Goal: Task Accomplishment & Management: Use online tool/utility

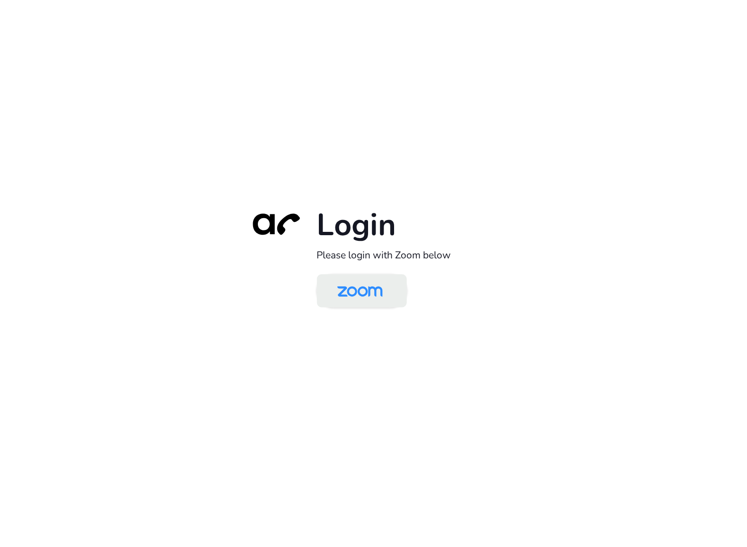
click at [383, 290] on img at bounding box center [359, 291] width 65 height 31
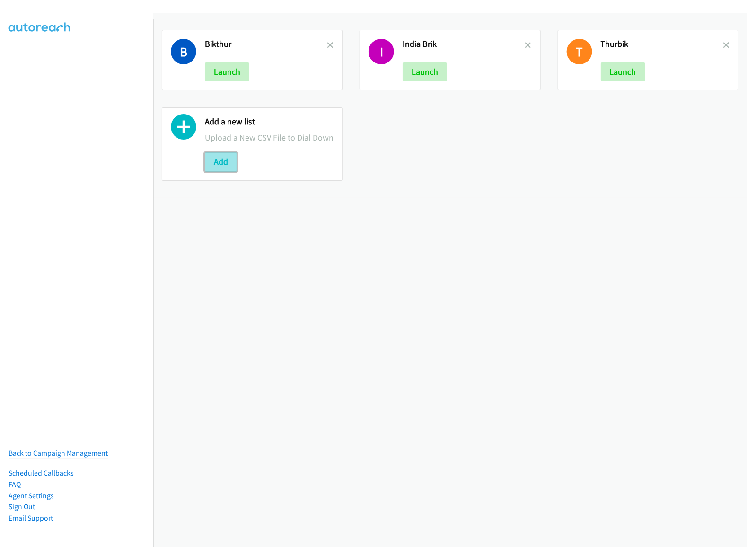
click at [216, 171] on button "Add" at bounding box center [221, 161] width 32 height 19
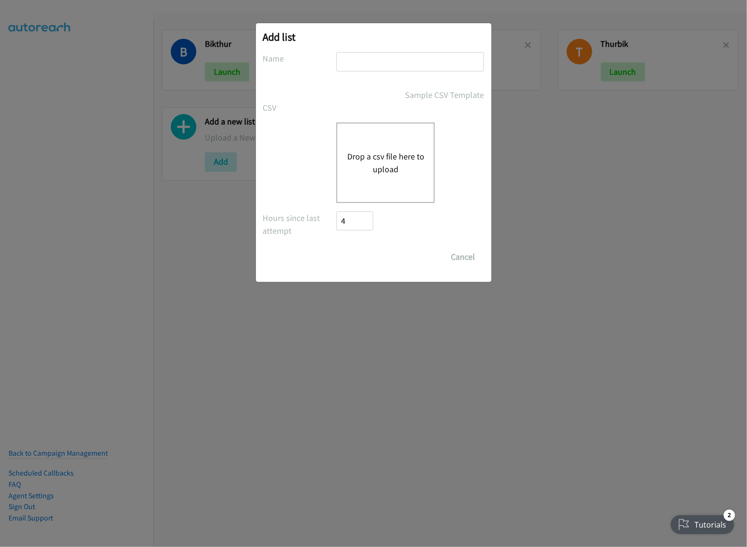
click at [392, 66] on input "text" at bounding box center [410, 61] width 148 height 19
type input "fri"
click at [351, 179] on div "Drop a csv file here to upload" at bounding box center [385, 162] width 98 height 80
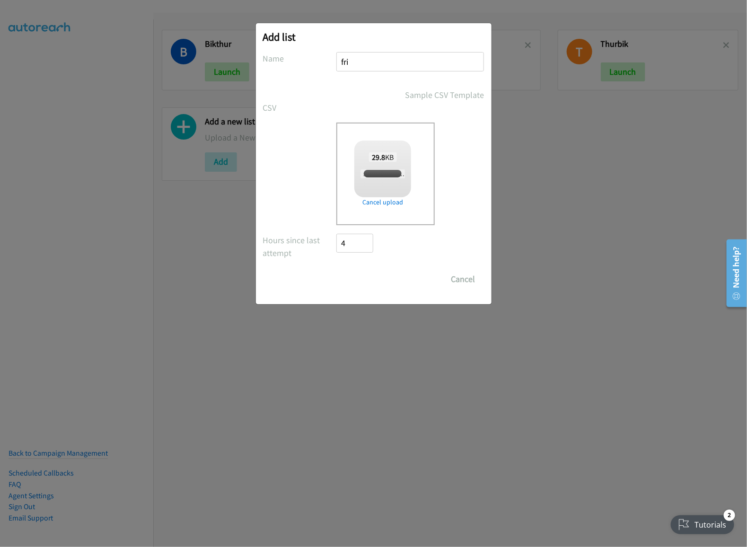
checkbox input "true"
drag, startPoint x: 375, startPoint y: 275, endPoint x: 431, endPoint y: 331, distance: 79.6
click at [375, 275] on input "Save List" at bounding box center [362, 279] width 50 height 19
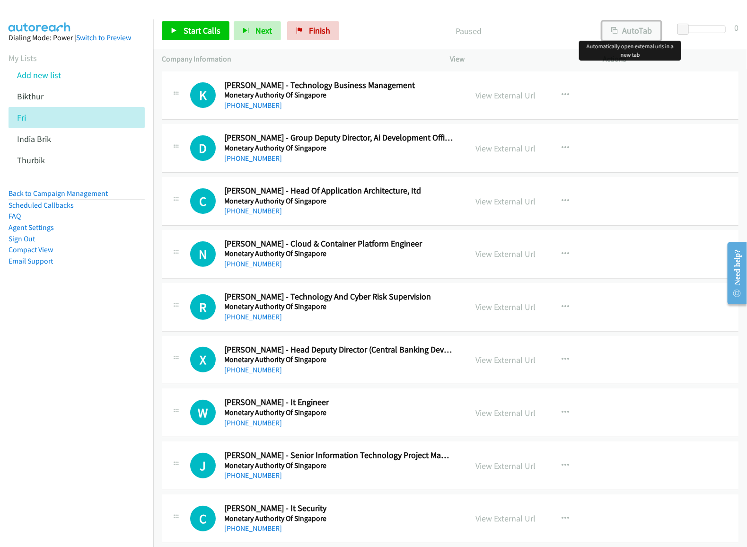
drag, startPoint x: 633, startPoint y: 31, endPoint x: 623, endPoint y: 37, distance: 11.0
click at [633, 31] on button "AutoTab" at bounding box center [631, 30] width 59 height 19
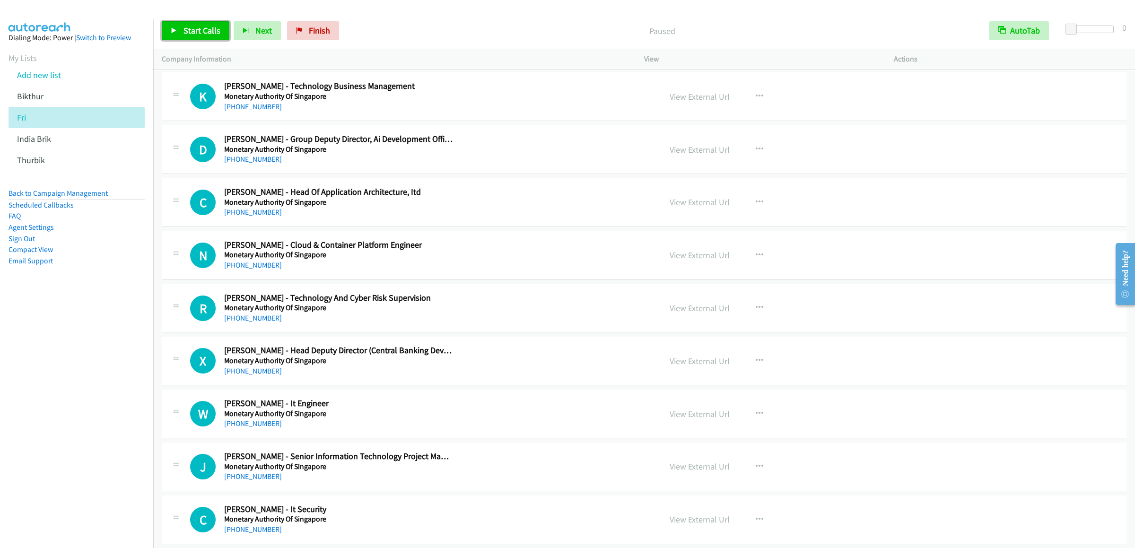
click at [204, 35] on span "Start Calls" at bounding box center [201, 30] width 37 height 11
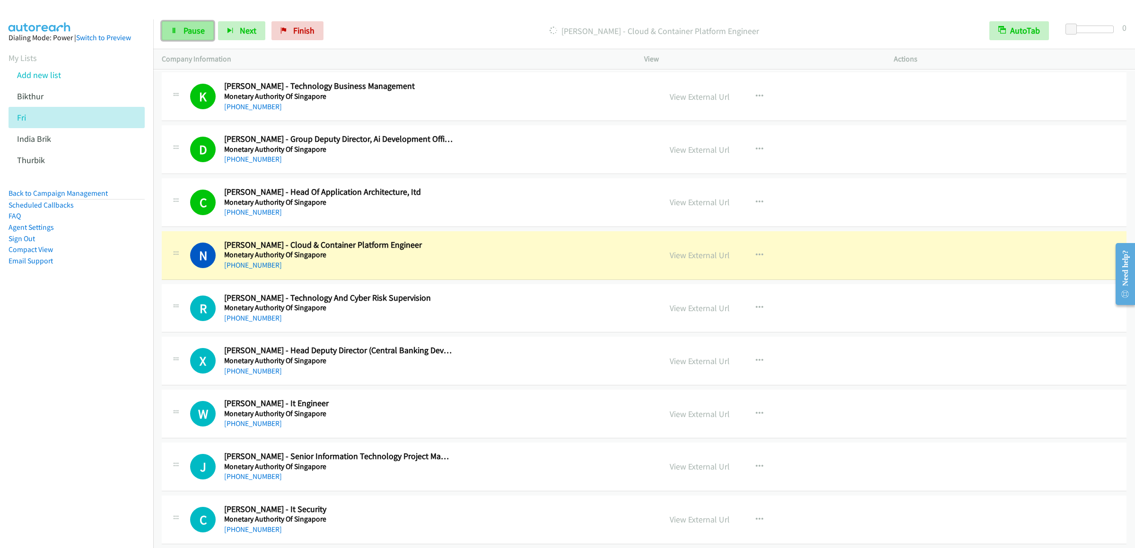
click at [192, 30] on span "Pause" at bounding box center [193, 30] width 21 height 11
